Goal: Find specific page/section: Find specific page/section

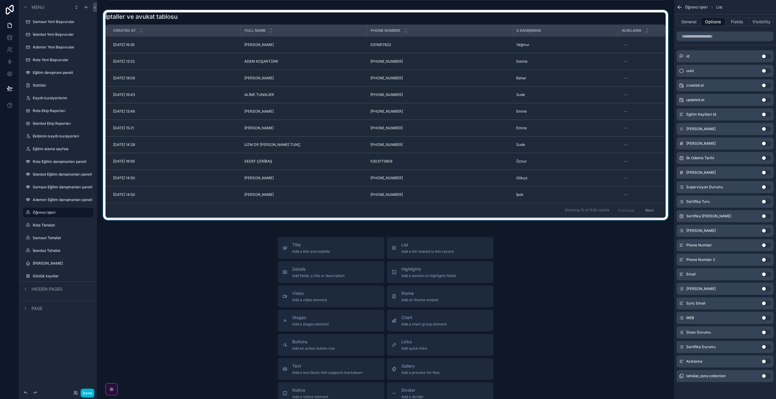
scroll to position [910, 0]
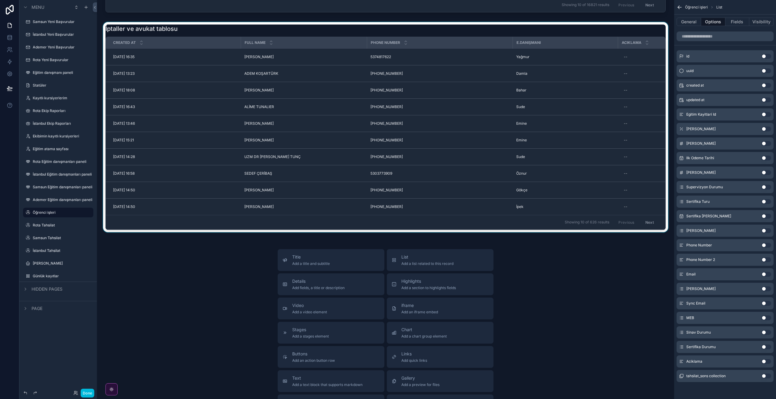
click at [455, 48] on div "Phone Number" at bounding box center [439, 43] width 145 height 12
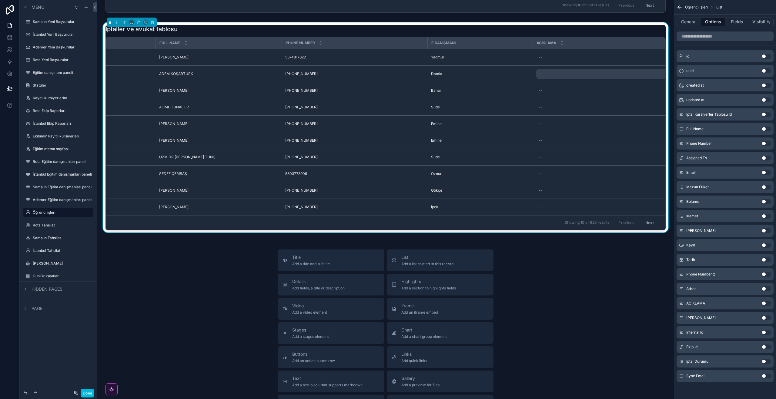
scroll to position [0, 147]
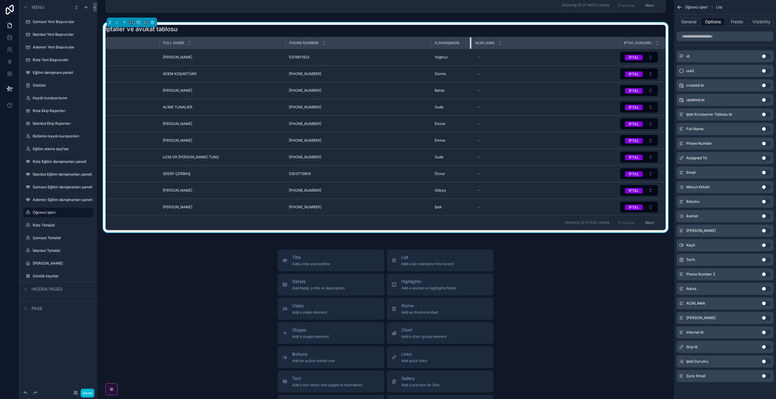
drag, startPoint x: 470, startPoint y: 122, endPoint x: 403, endPoint y: 118, distance: 66.8
click at [402, 49] on tr "Created at Full Name Phone Number E.danışmanı ACIKLAMA Iptal Durumu" at bounding box center [344, 43] width 641 height 12
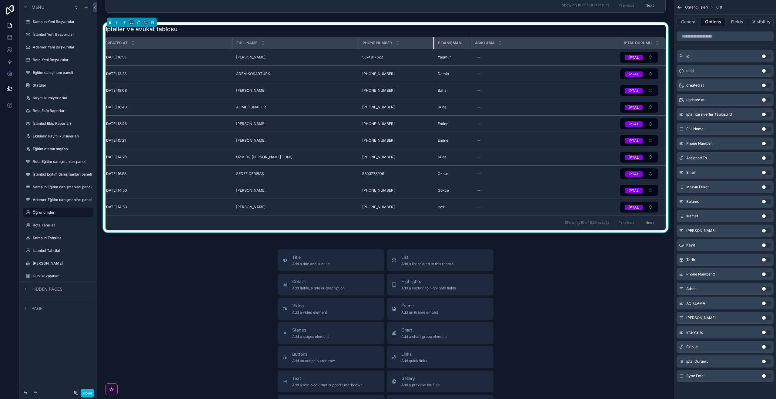
scroll to position [0, 0]
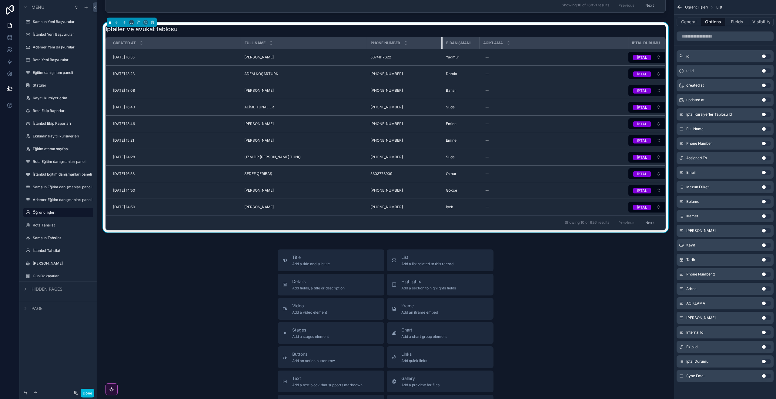
drag, startPoint x: 434, startPoint y: 121, endPoint x: 348, endPoint y: 125, distance: 85.2
click at [349, 49] on tr "Created at Full Name Phone Number E.danışmanı ACIKLAMA Iptal Durumu" at bounding box center [390, 43] width 568 height 12
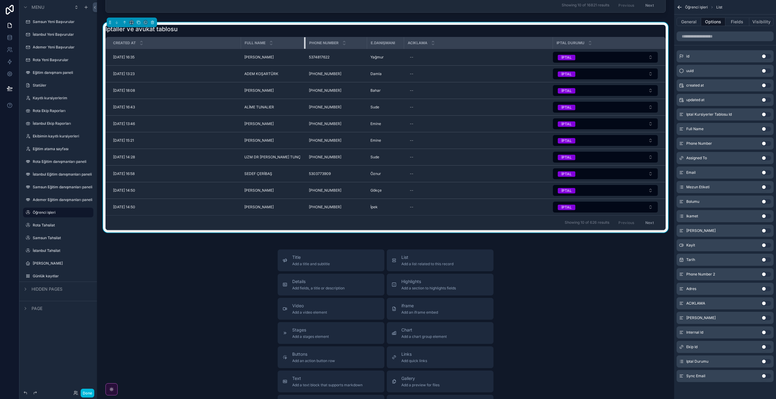
drag, startPoint x: 366, startPoint y: 121, endPoint x: 262, endPoint y: 125, distance: 104.0
click at [265, 49] on th "Full Name" at bounding box center [273, 43] width 65 height 12
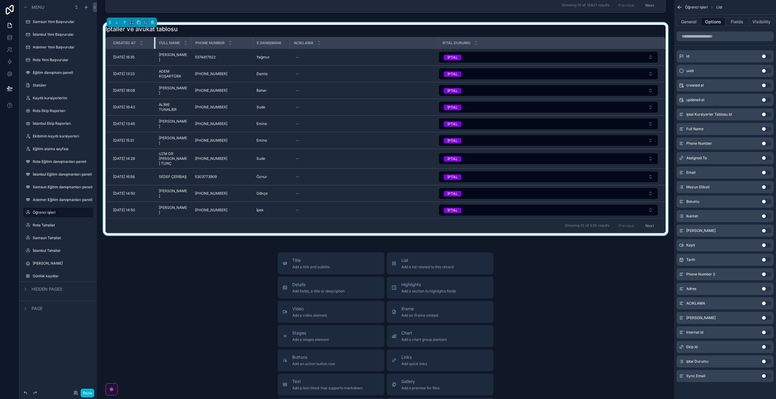
drag, startPoint x: 239, startPoint y: 121, endPoint x: 154, endPoint y: 125, distance: 85.5
click at [154, 49] on div "scrollable content" at bounding box center [155, 43] width 2 height 12
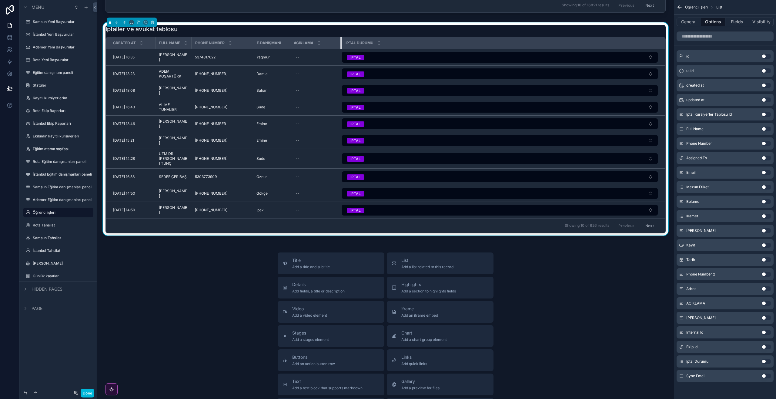
drag, startPoint x: 436, startPoint y: 119, endPoint x: 341, endPoint y: 127, distance: 95.2
click at [340, 49] on div "scrollable content" at bounding box center [341, 43] width 2 height 12
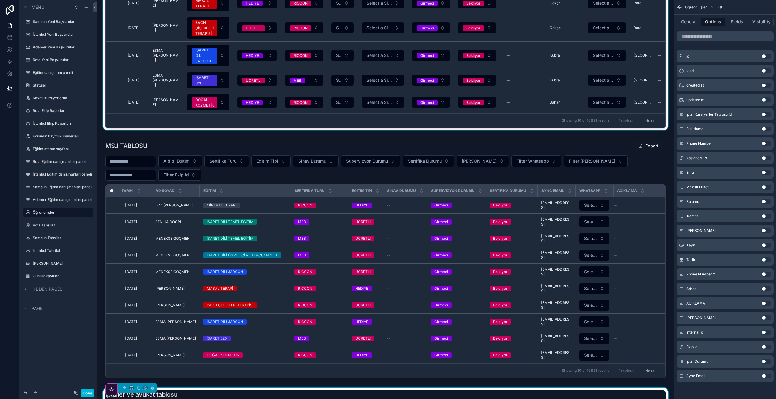
scroll to position [541, 0]
